Goal: Transaction & Acquisition: Subscribe to service/newsletter

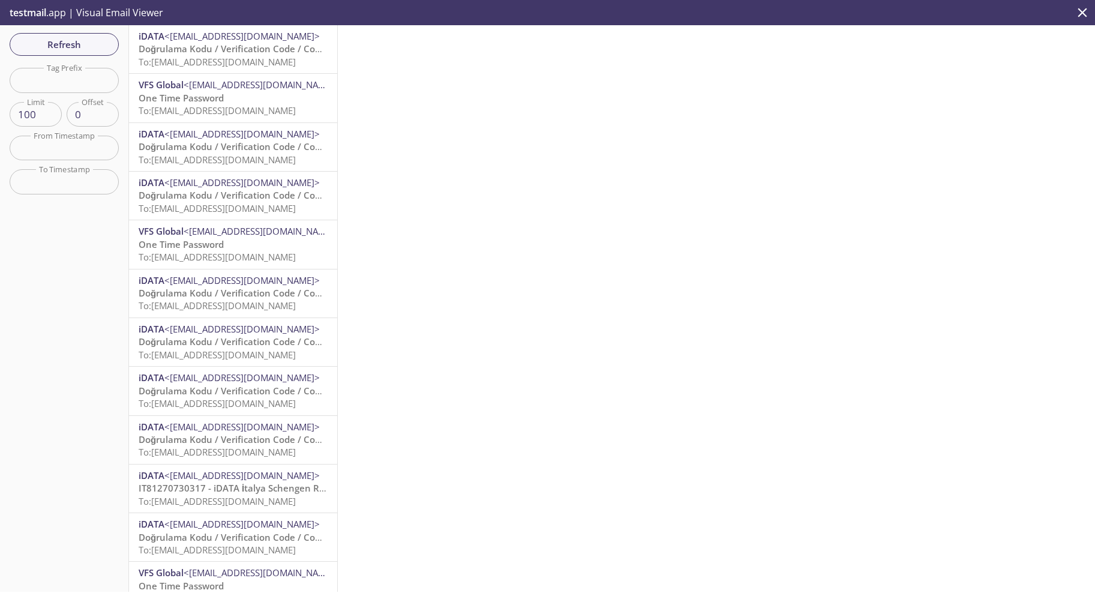
click at [248, 73] on div "iDATA <[EMAIL_ADDRESS][DOMAIN_NAME]> Doğrulama Kodu / Verification Code / Codic…" at bounding box center [233, 49] width 208 height 48
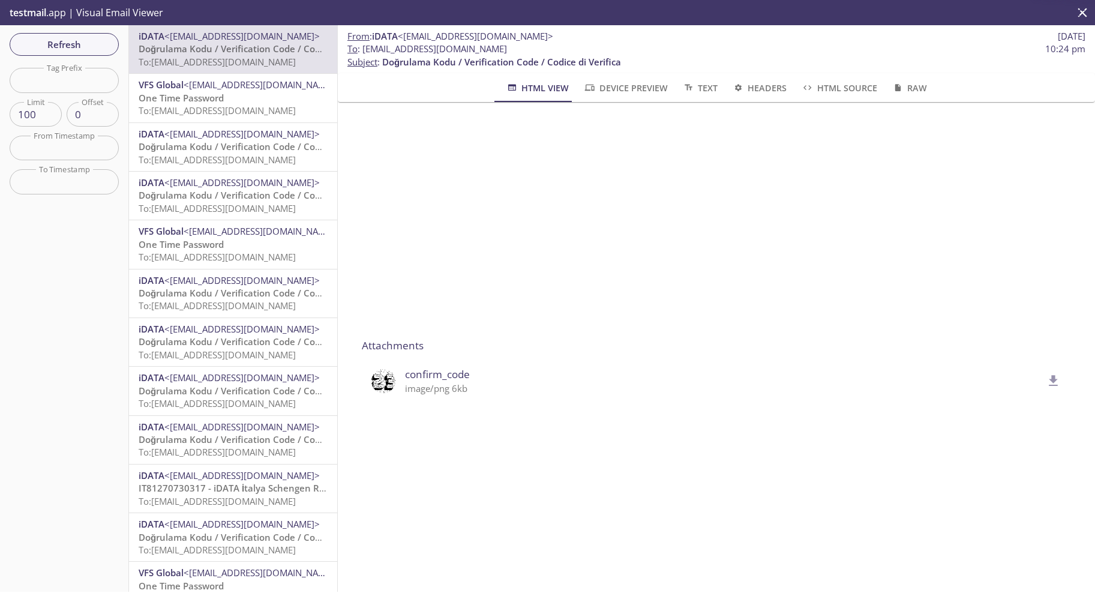
click at [382, 385] on img at bounding box center [383, 381] width 24 height 24
click at [1046, 383] on icon "delete" at bounding box center [1054, 381] width 16 height 16
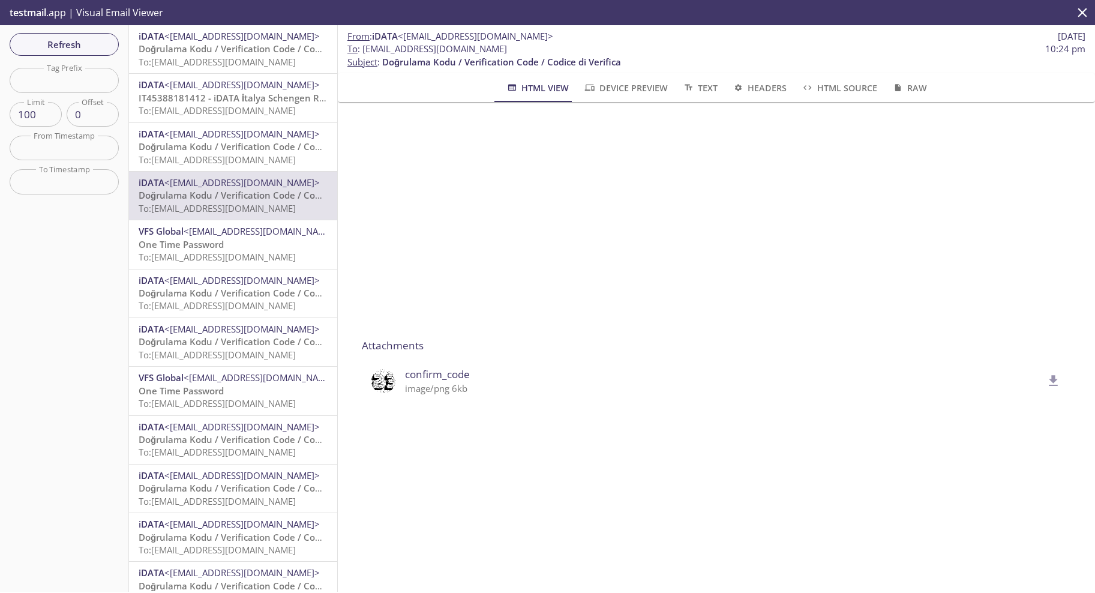
click at [223, 293] on span "Doğrulama Kodu / Verification Code / Codice di Verifica" at bounding box center [258, 293] width 239 height 12
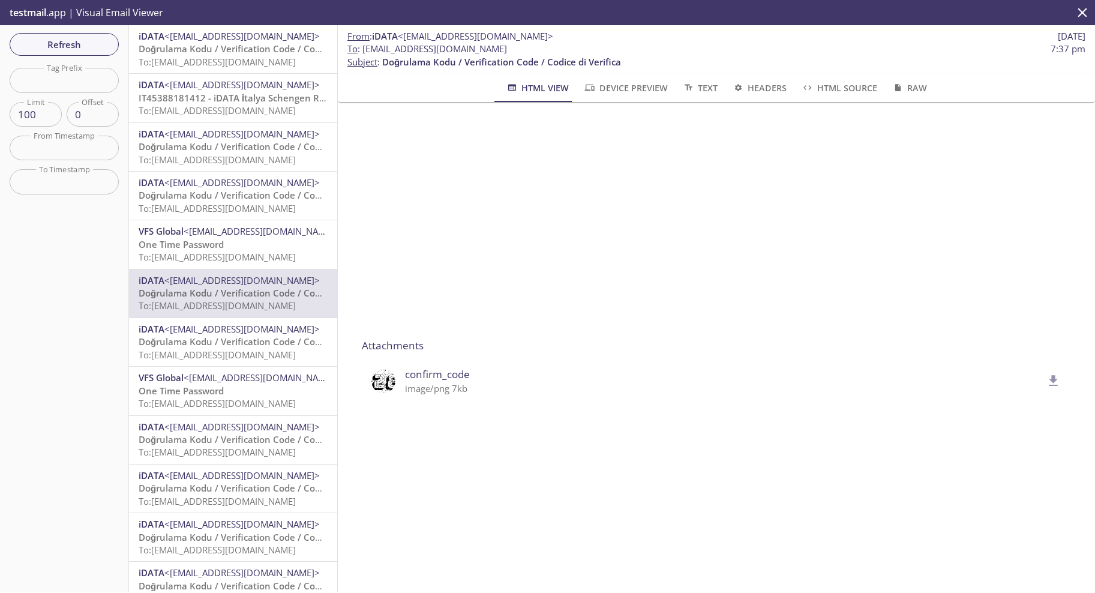
click at [250, 334] on span "<[EMAIL_ADDRESS][DOMAIN_NAME]>" at bounding box center [241, 329] width 155 height 12
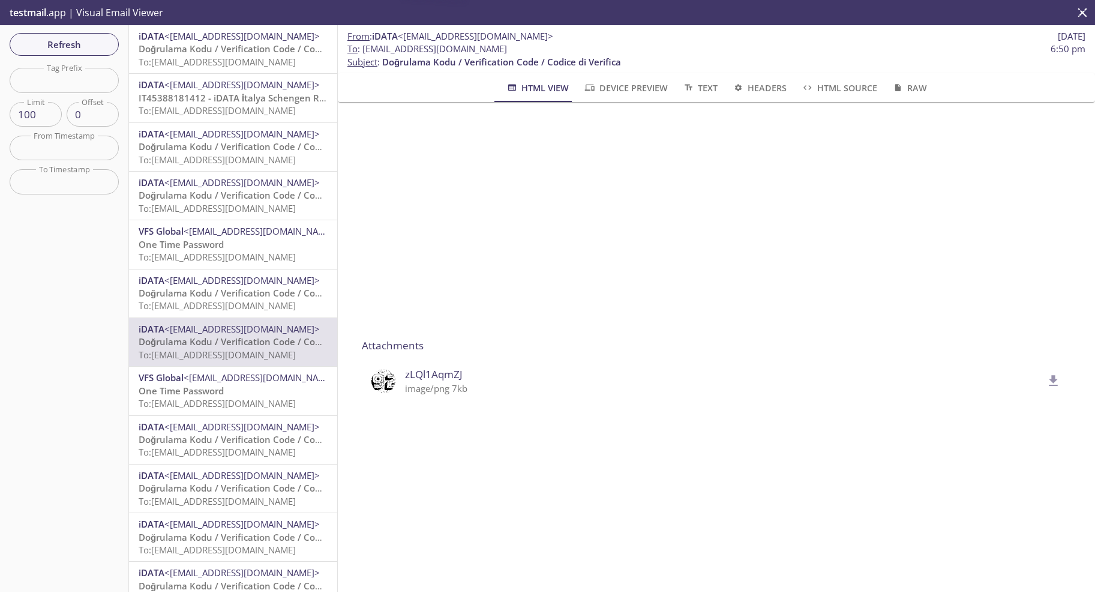
click at [244, 384] on span "VFS Global <donotreply@vfshelpline.com>" at bounding box center [233, 377] width 189 height 13
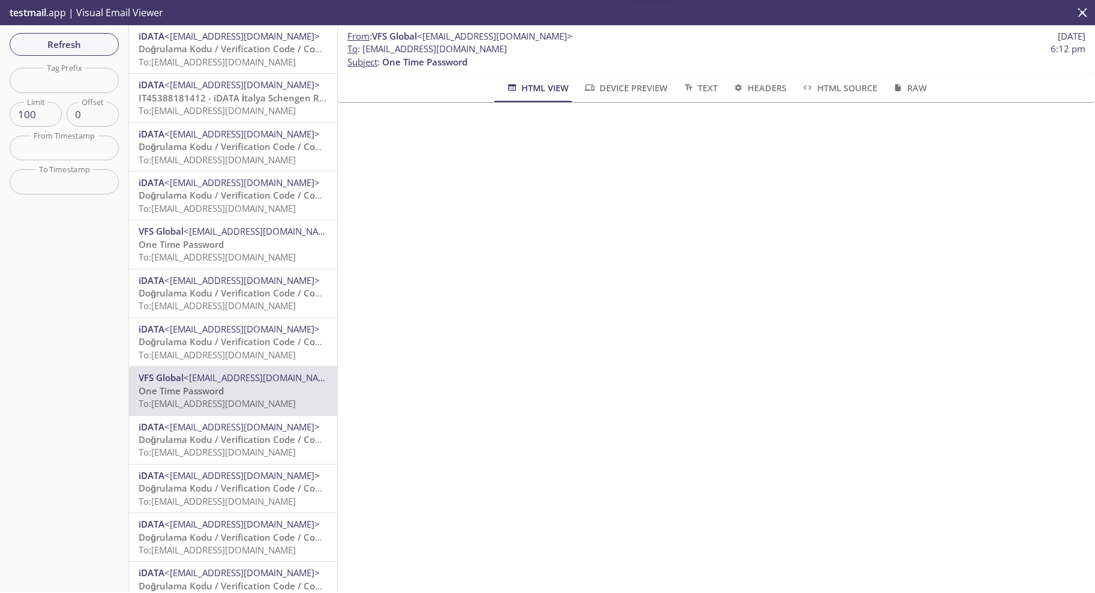
click at [251, 437] on span "Doğrulama Kodu / Verification Code / Codice di Verifica" at bounding box center [258, 439] width 239 height 12
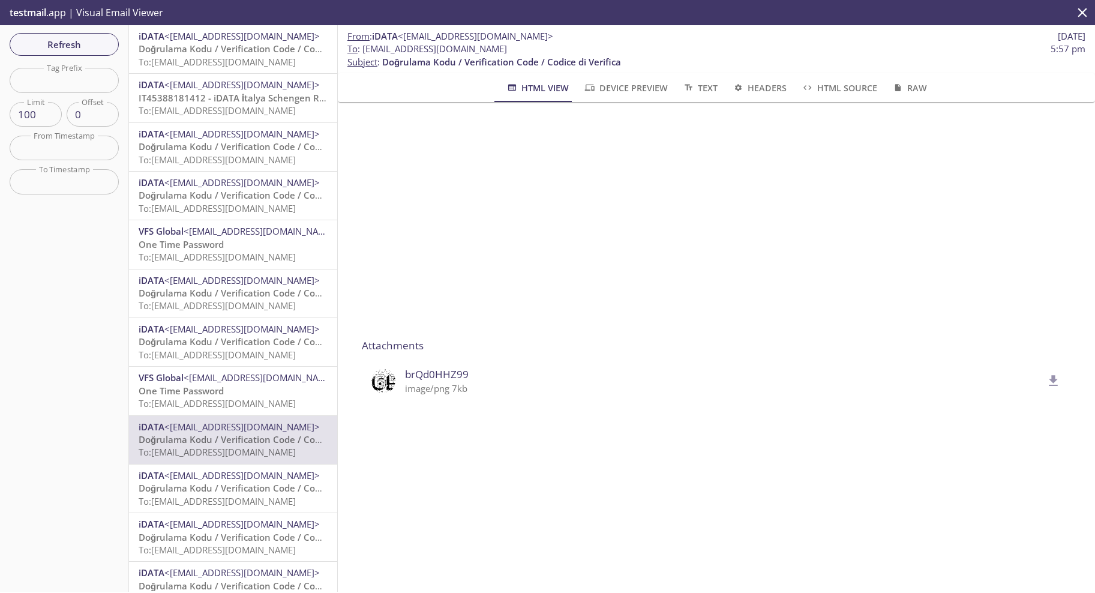
scroll to position [60, 0]
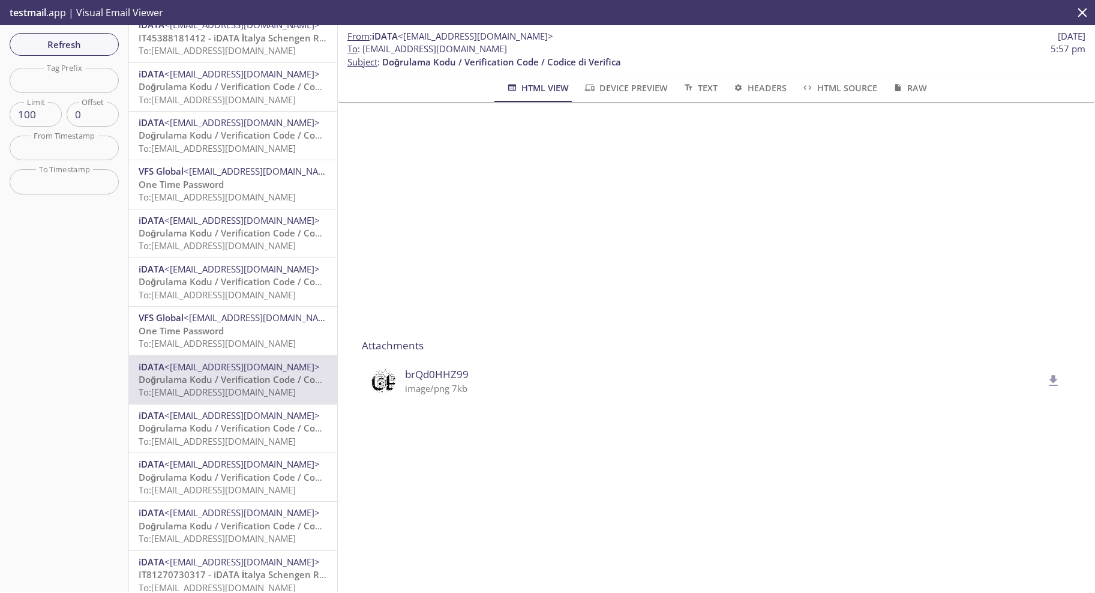
drag, startPoint x: 254, startPoint y: 461, endPoint x: 244, endPoint y: 437, distance: 26.6
click at [254, 461] on span "<[EMAIL_ADDRESS][DOMAIN_NAME]>" at bounding box center [241, 464] width 155 height 12
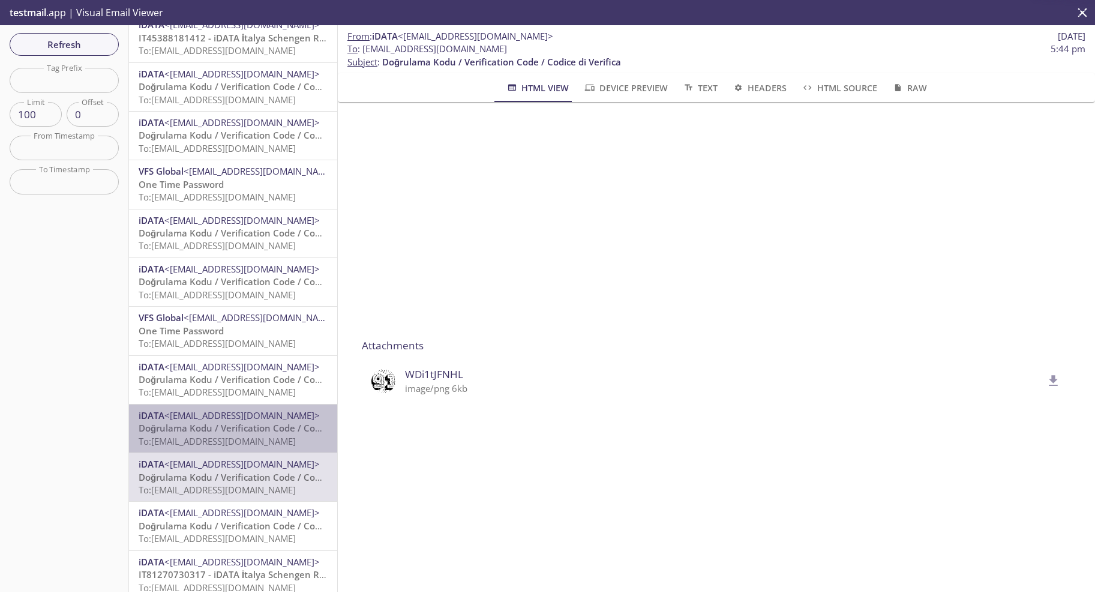
click at [241, 427] on span "Doğrulama Kodu / Verification Code / Codice di Verifica" at bounding box center [258, 428] width 239 height 12
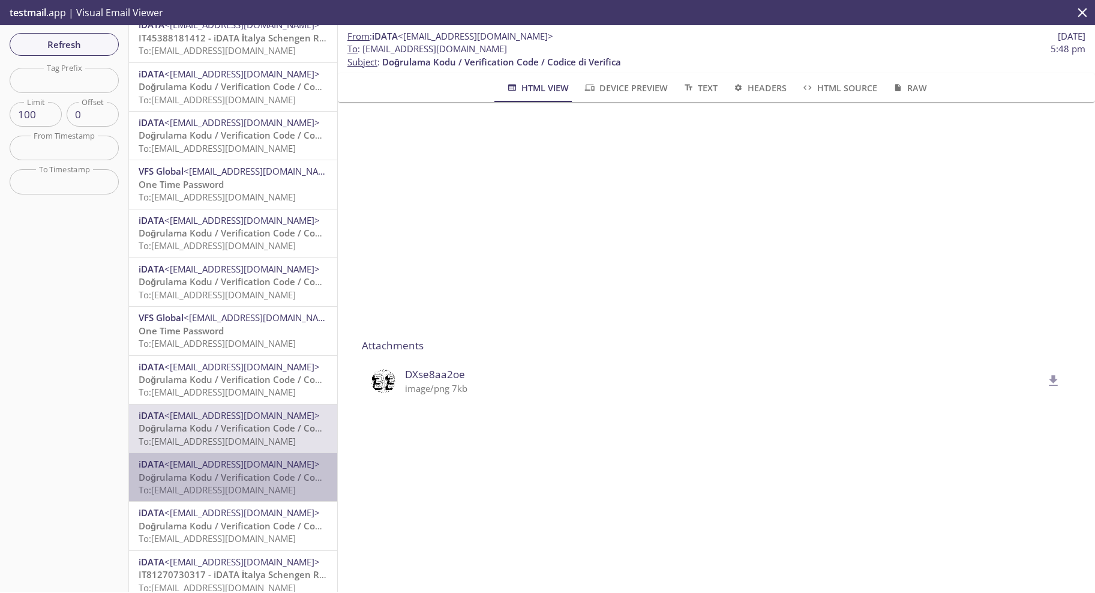
click at [243, 467] on span "<[EMAIL_ADDRESS][DOMAIN_NAME]>" at bounding box center [241, 464] width 155 height 12
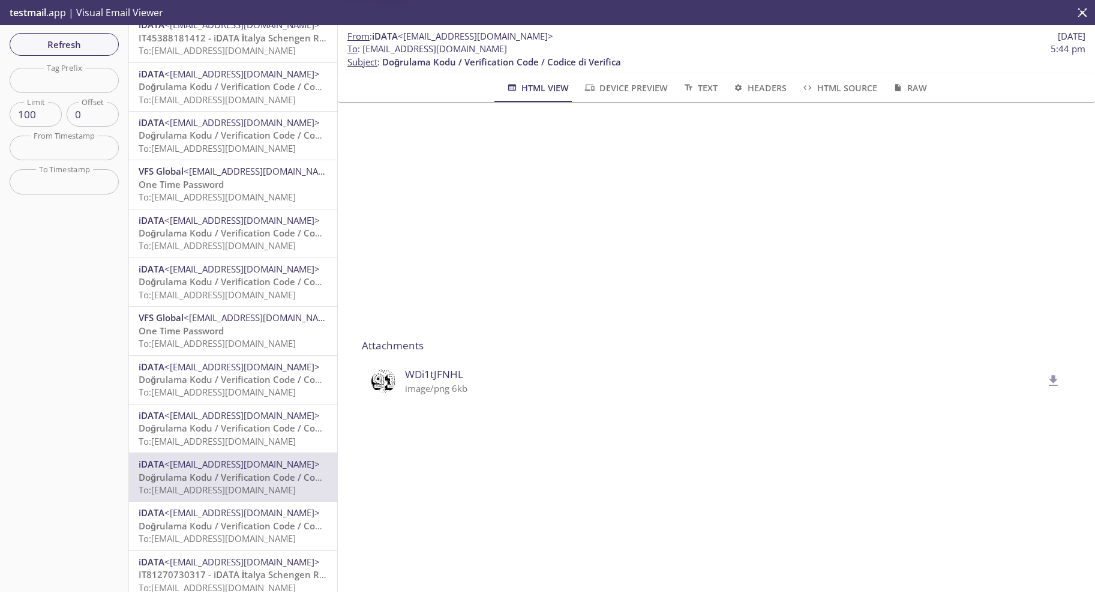
click at [242, 512] on span "<[EMAIL_ADDRESS][DOMAIN_NAME]>" at bounding box center [241, 512] width 155 height 12
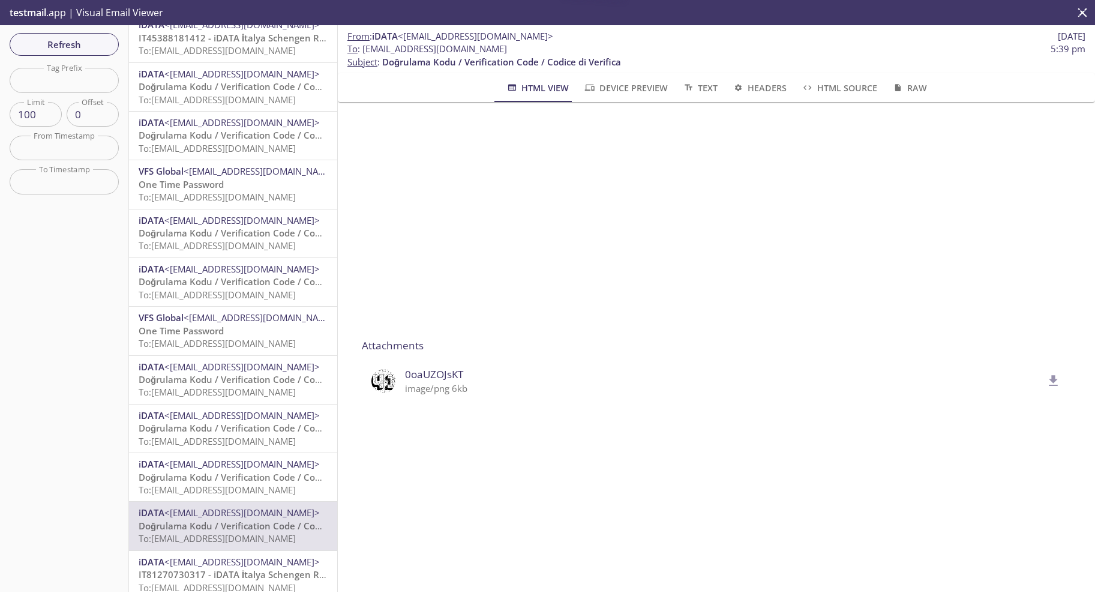
click at [238, 556] on span "<[EMAIL_ADDRESS][DOMAIN_NAME]>" at bounding box center [241, 562] width 155 height 12
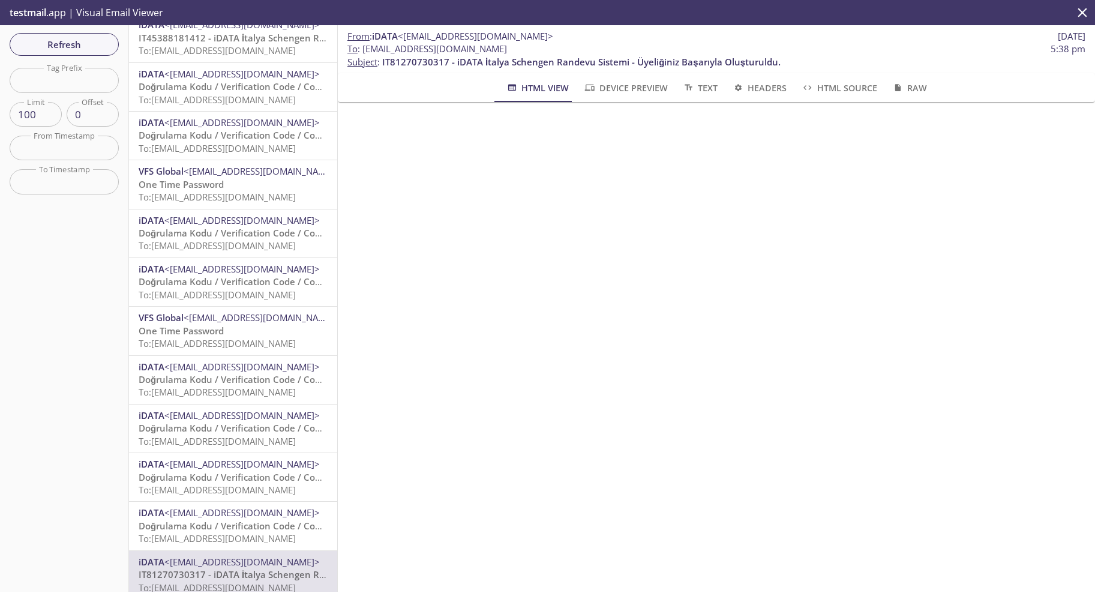
click at [380, 44] on span "To : abucd.test@inbox.testmail.app" at bounding box center [427, 49] width 160 height 13
drag, startPoint x: 384, startPoint y: 45, endPoint x: 481, endPoint y: 53, distance: 97.0
click at [481, 53] on span "To : abucd.test@inbox.testmail.app" at bounding box center [427, 49] width 160 height 13
copy span "[EMAIL_ADDRESS][DOMAIN_NAME]"
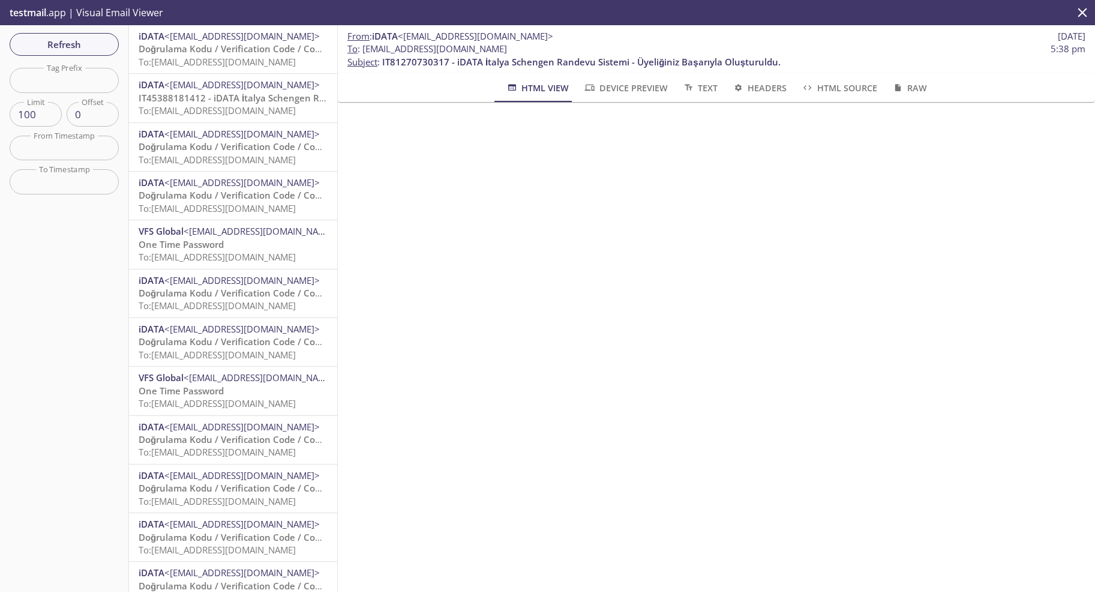
click at [894, 356] on div "From : iDATA <noreply@idata.com.tr> 13 Oct 2025 To : abucd.test@inbox.testmail.…" at bounding box center [716, 308] width 757 height 566
click at [52, 7] on p "testmail .app | Visual Email Viewer" at bounding box center [85, 12] width 170 height 25
click at [54, 10] on p "testmail .app | Visual Email Viewer" at bounding box center [85, 12] width 170 height 25
click at [52, 18] on p "testmail .app | Visual Email Viewer" at bounding box center [85, 12] width 170 height 25
click at [101, 13] on p "testmail .app | Visual Email Viewer" at bounding box center [85, 12] width 170 height 25
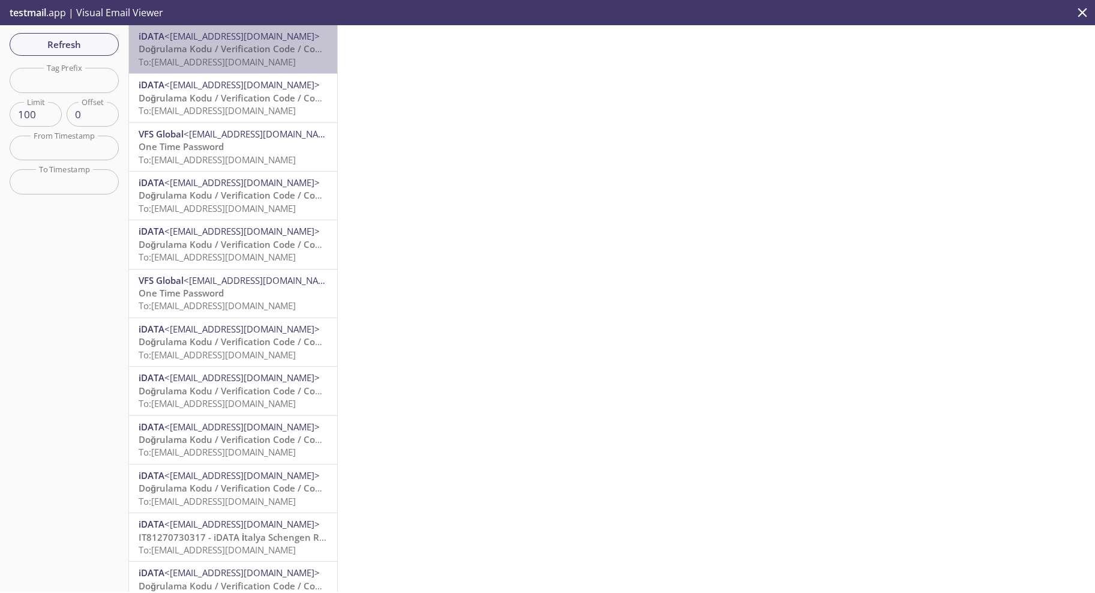
click at [236, 49] on span "Doğrulama Kodu / Verification Code / Codice di Verifica" at bounding box center [258, 49] width 239 height 12
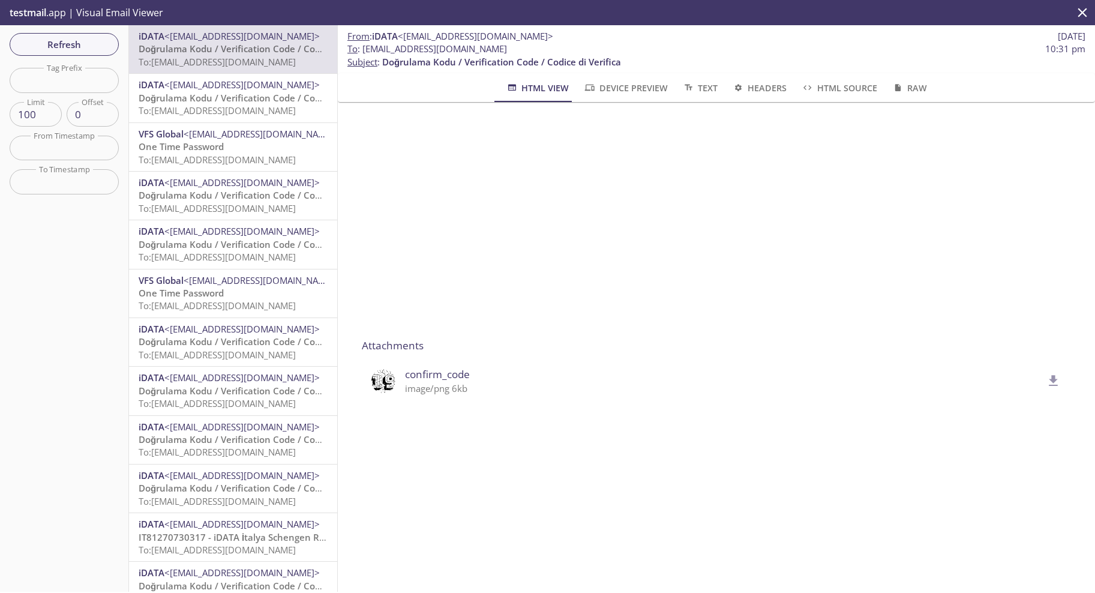
click at [1049, 377] on icon "delete" at bounding box center [1053, 380] width 9 height 11
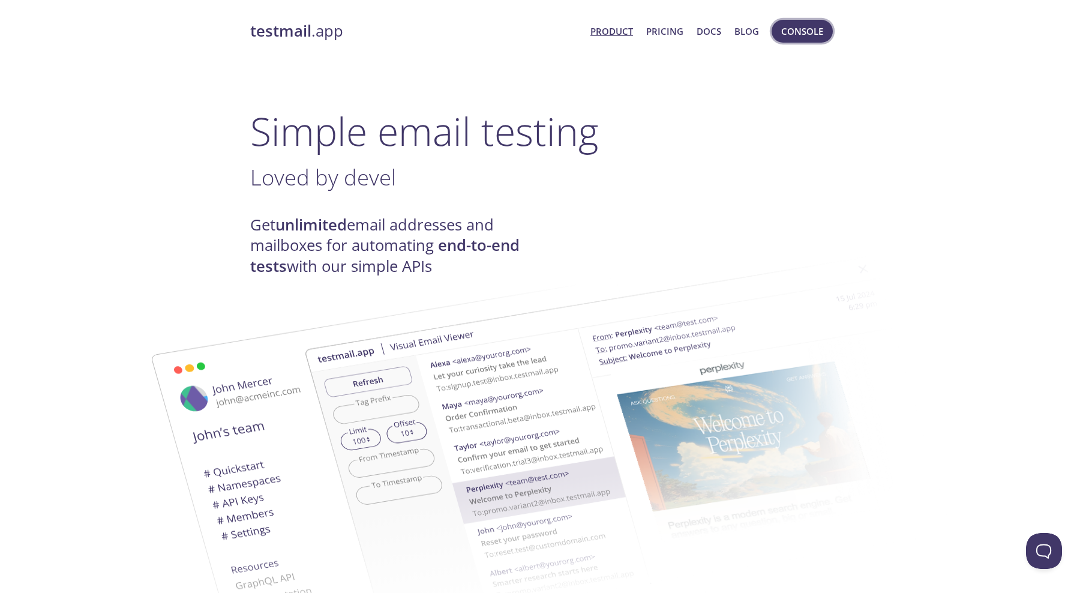
click at [785, 28] on span "Console" at bounding box center [802, 31] width 42 height 16
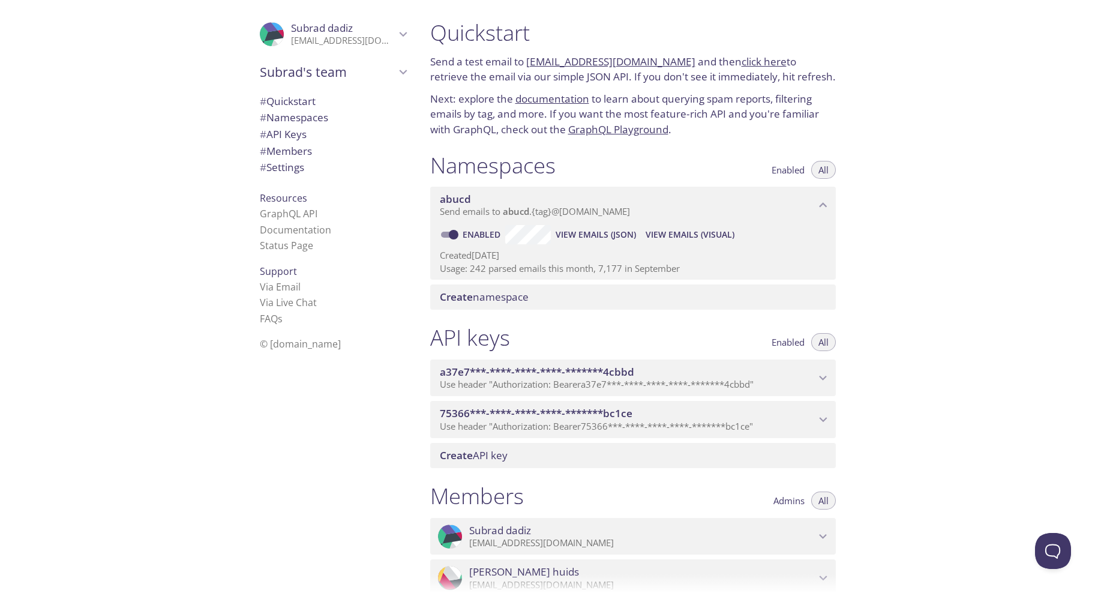
click at [277, 170] on span "# Settings" at bounding box center [282, 167] width 44 height 14
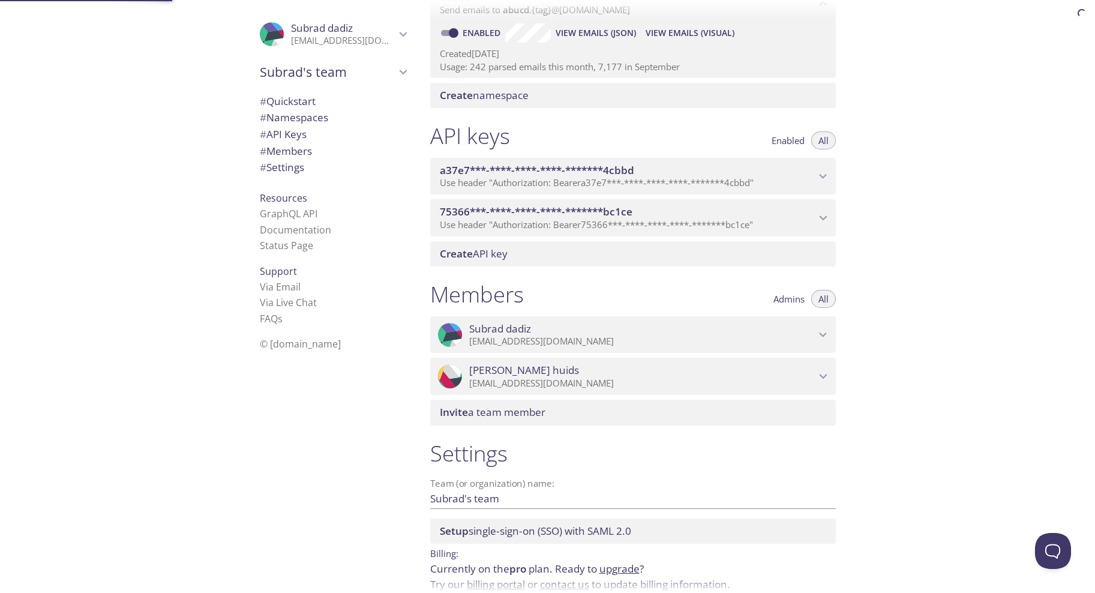
scroll to position [260, 0]
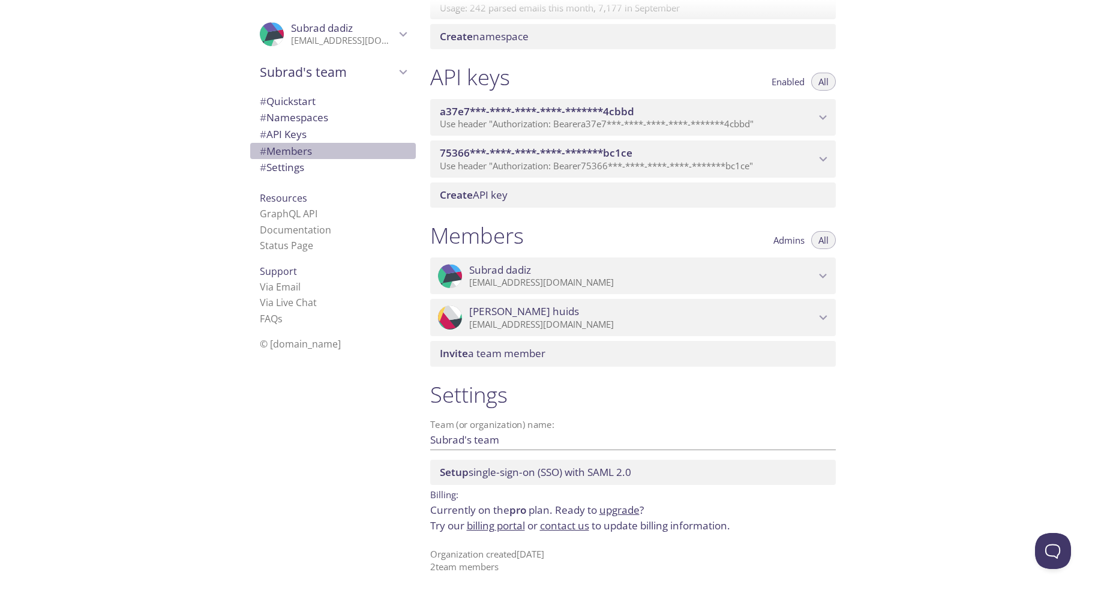
click at [271, 152] on span "# Members" at bounding box center [286, 151] width 52 height 14
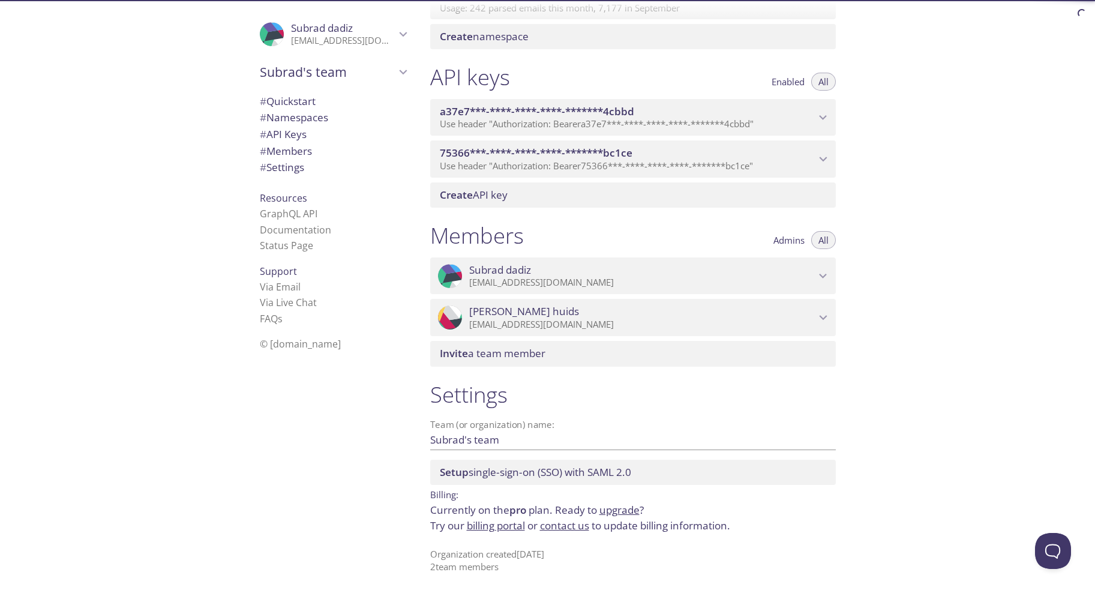
click at [269, 136] on span "# API Keys" at bounding box center [283, 134] width 47 height 14
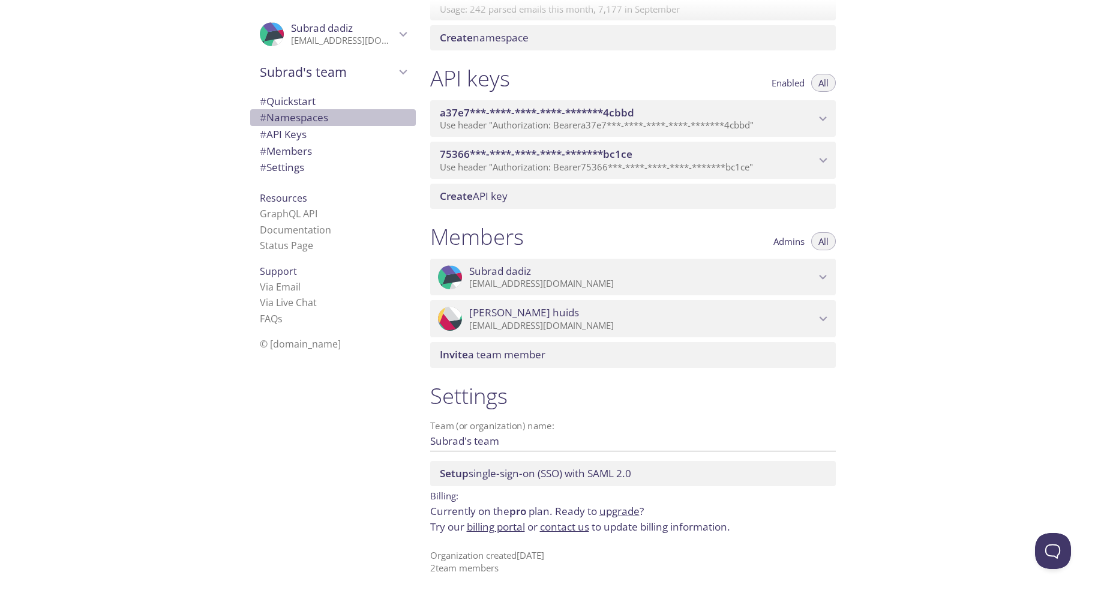
click at [269, 121] on span "# Namespaces" at bounding box center [294, 117] width 68 height 14
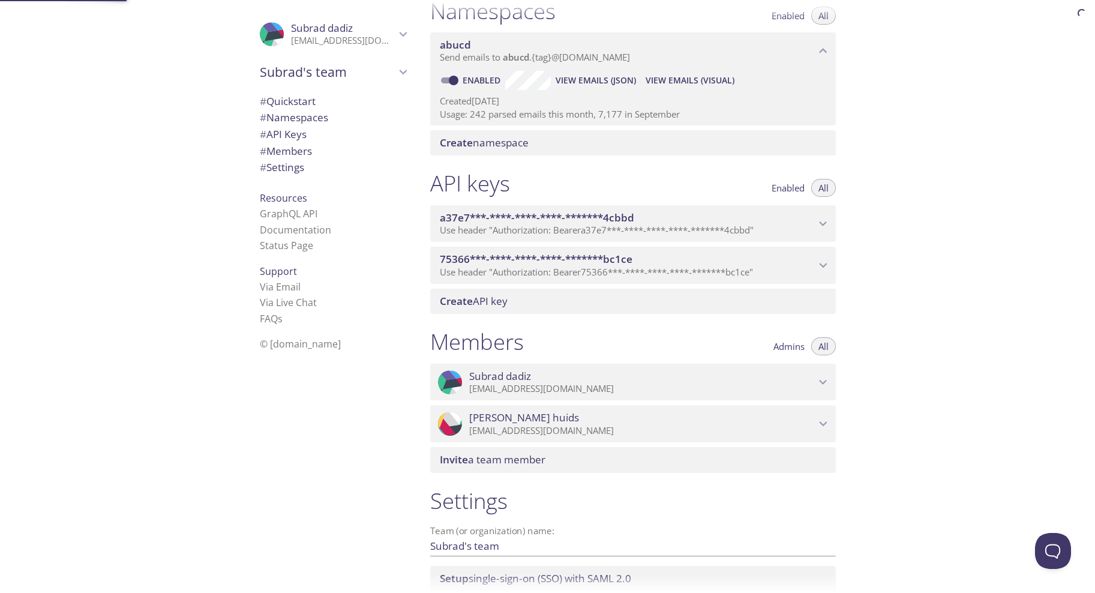
scroll to position [152, 0]
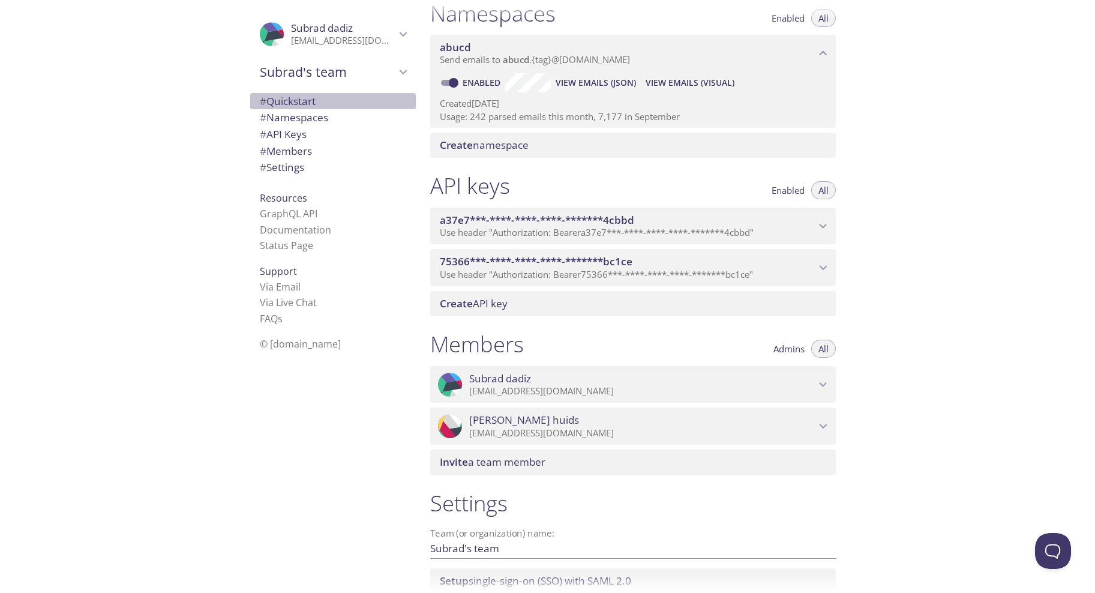
click at [271, 105] on span "# Quickstart" at bounding box center [288, 101] width 56 height 14
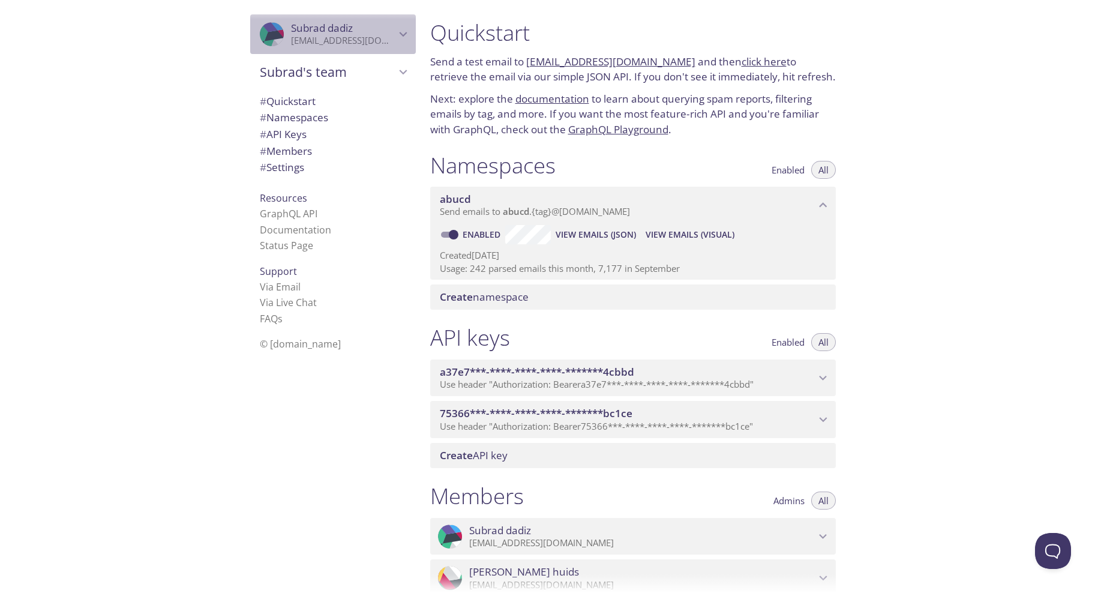
click at [302, 27] on span "Subrad dadiz" at bounding box center [322, 28] width 62 height 14
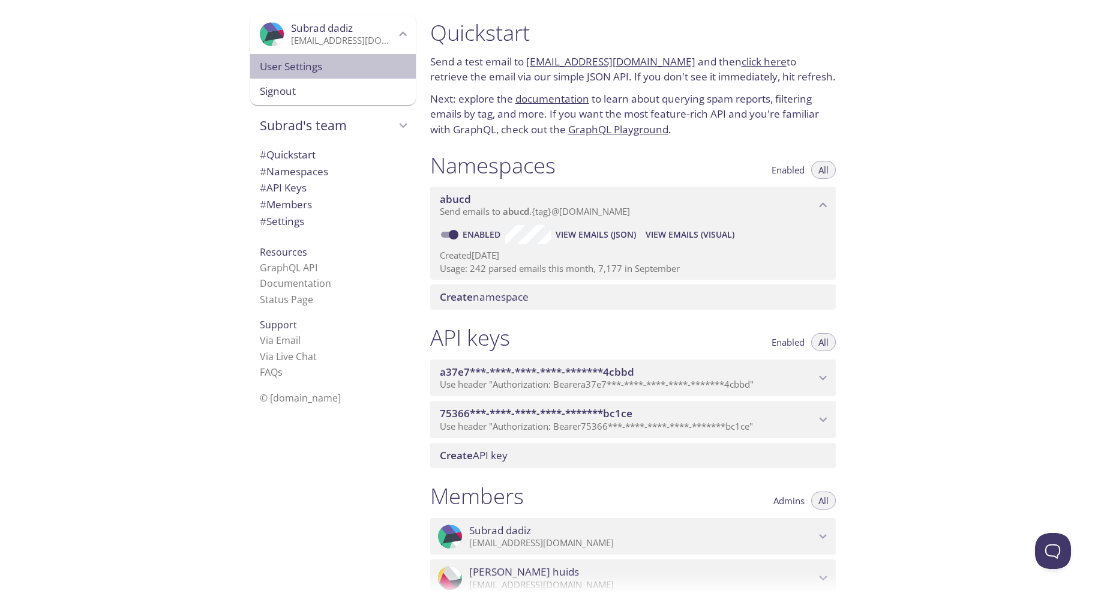
click at [307, 67] on span "User Settings" at bounding box center [333, 67] width 146 height 16
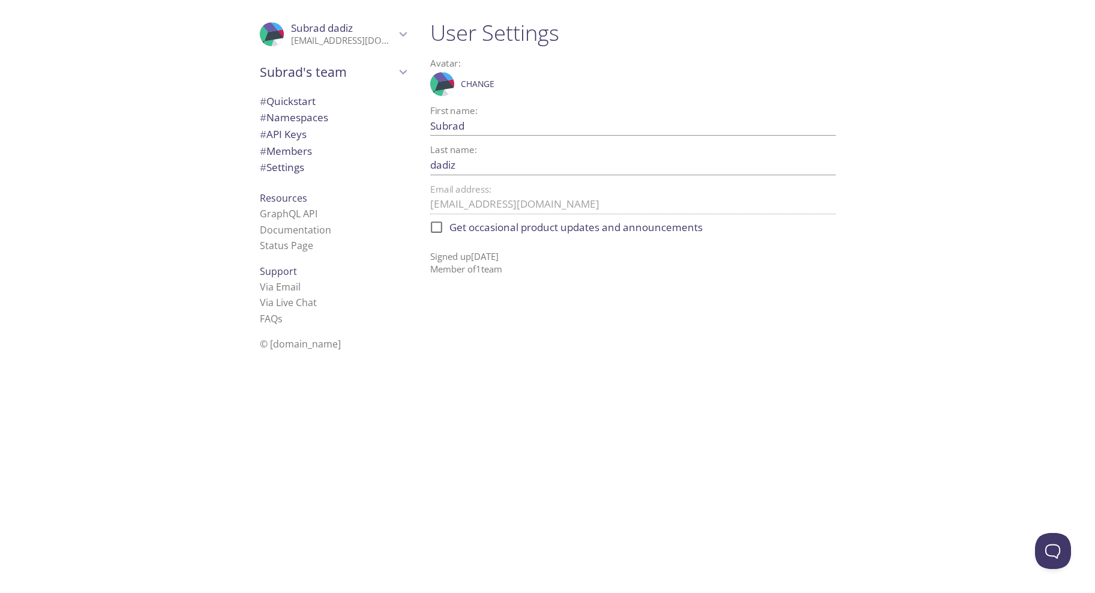
click at [316, 40] on p "[EMAIL_ADDRESS][DOMAIN_NAME]" at bounding box center [343, 41] width 104 height 12
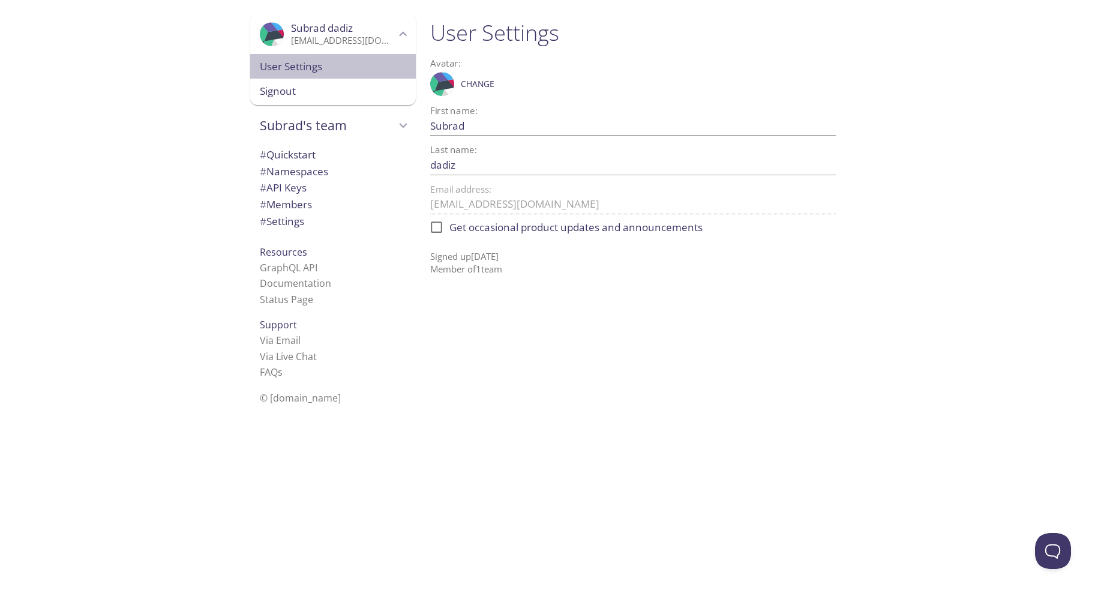
click at [306, 73] on span "User Settings" at bounding box center [333, 67] width 146 height 16
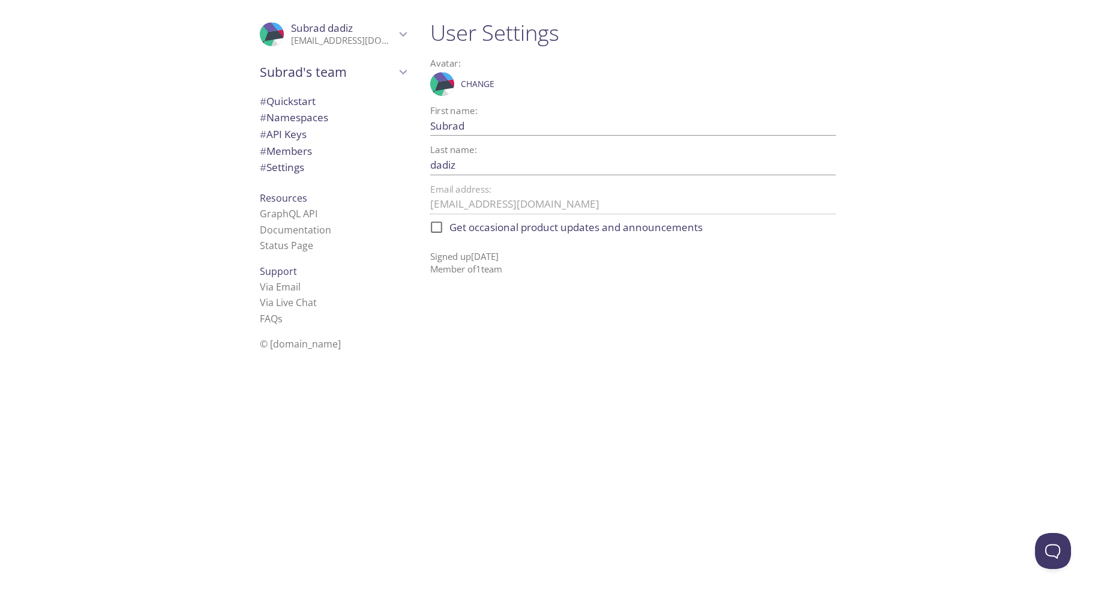
click at [301, 166] on span "# Settings" at bounding box center [333, 168] width 146 height 16
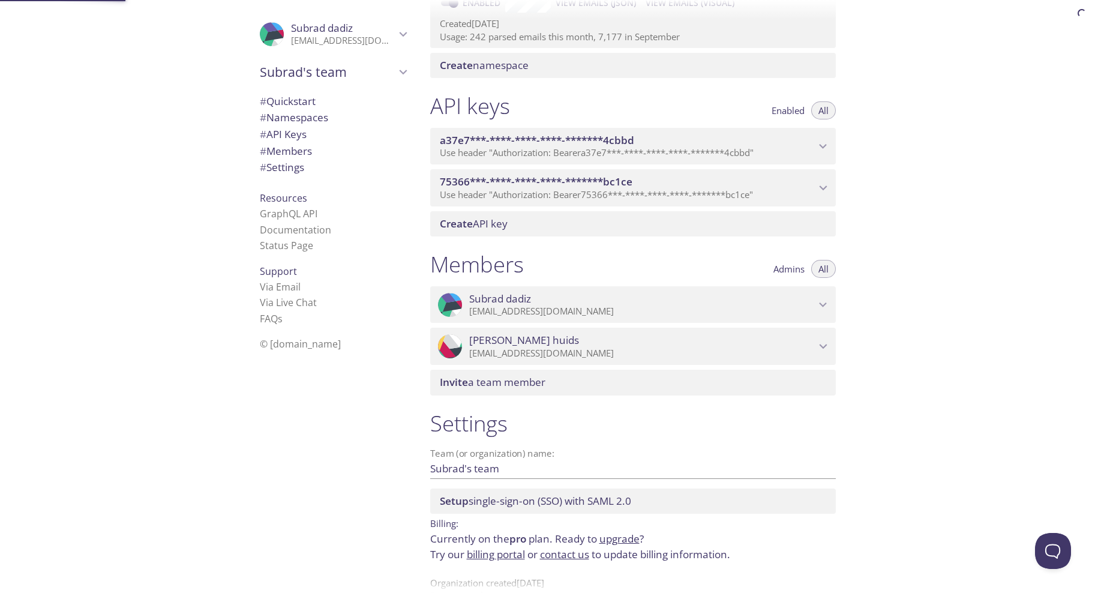
scroll to position [260, 0]
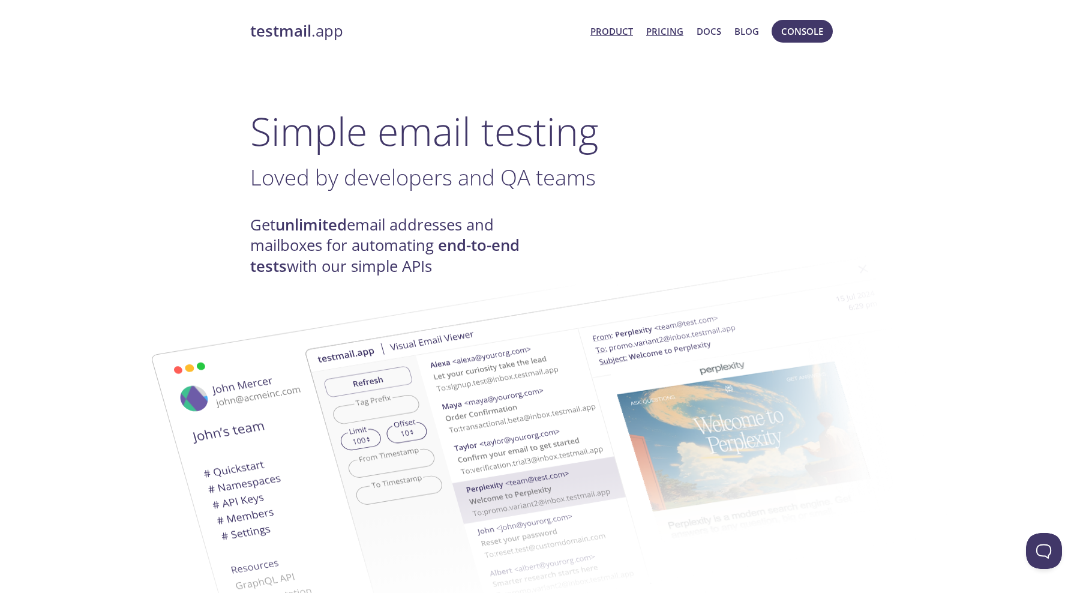
click at [661, 32] on link "Pricing" at bounding box center [664, 31] width 37 height 16
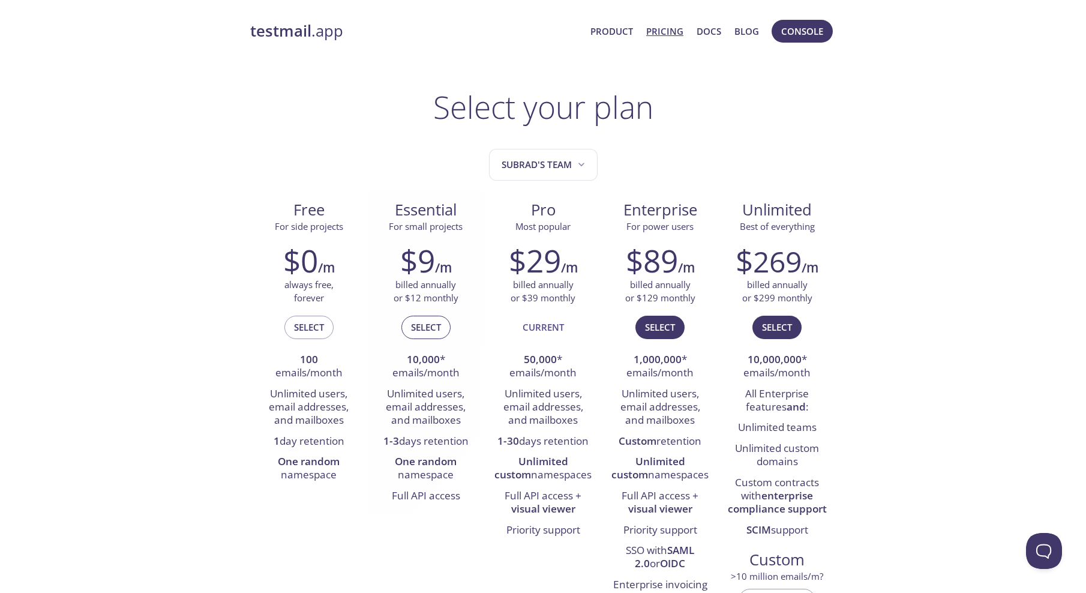
click at [422, 326] on span "Select" at bounding box center [426, 327] width 30 height 16
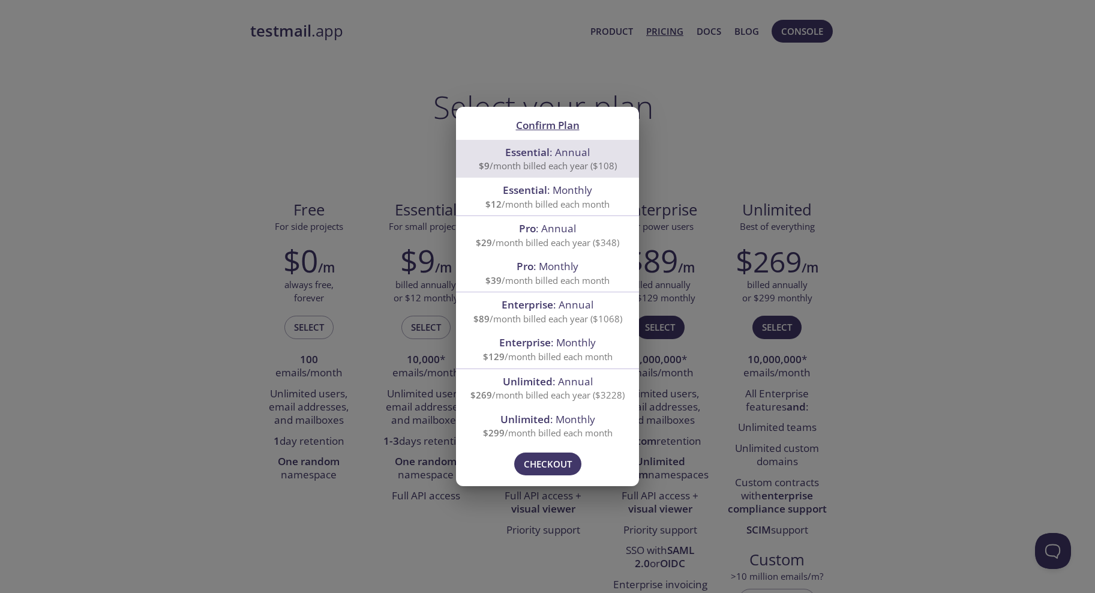
click at [352, 154] on div "Confirm Plan Essential : Annual $9 /month billed each year ($108) Essential : M…" at bounding box center [547, 296] width 1095 height 593
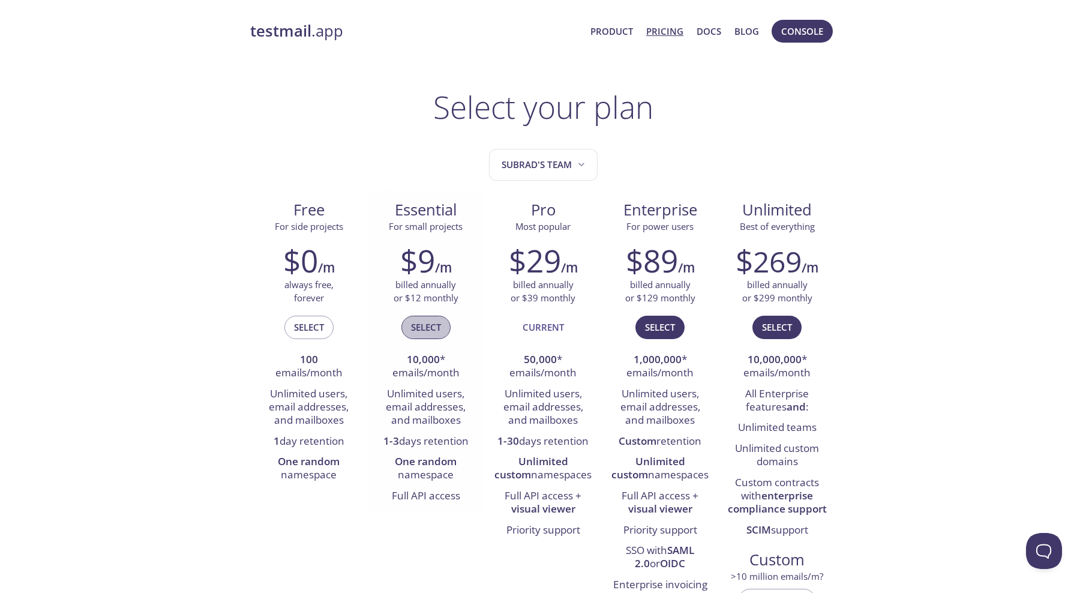
click at [422, 327] on span "Select" at bounding box center [426, 327] width 30 height 16
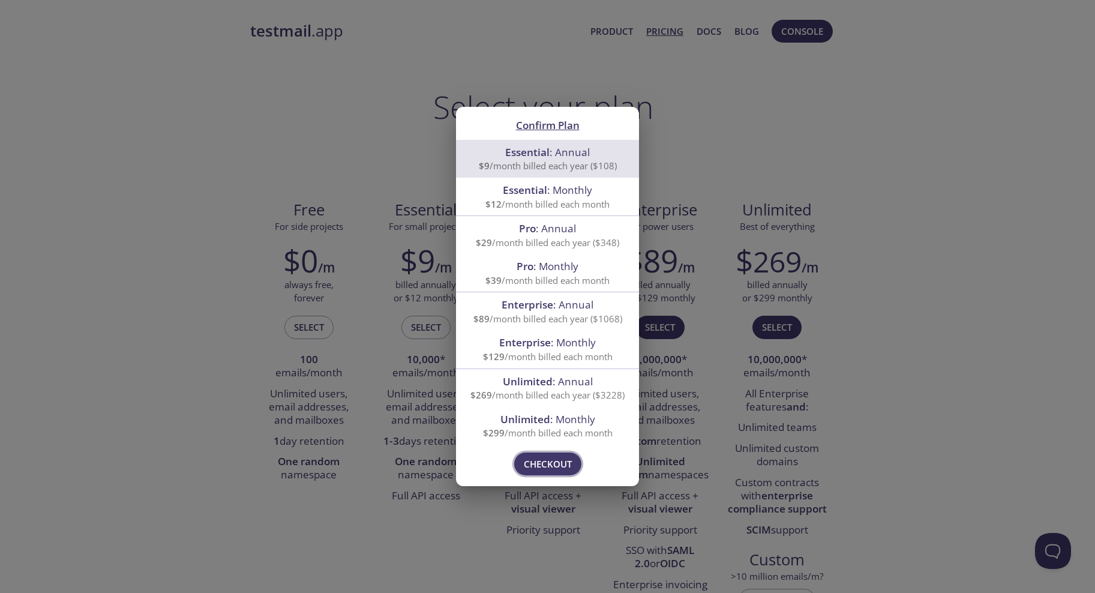
click at [541, 464] on span "Checkout" at bounding box center [548, 464] width 48 height 16
